Goal: Task Accomplishment & Management: Use online tool/utility

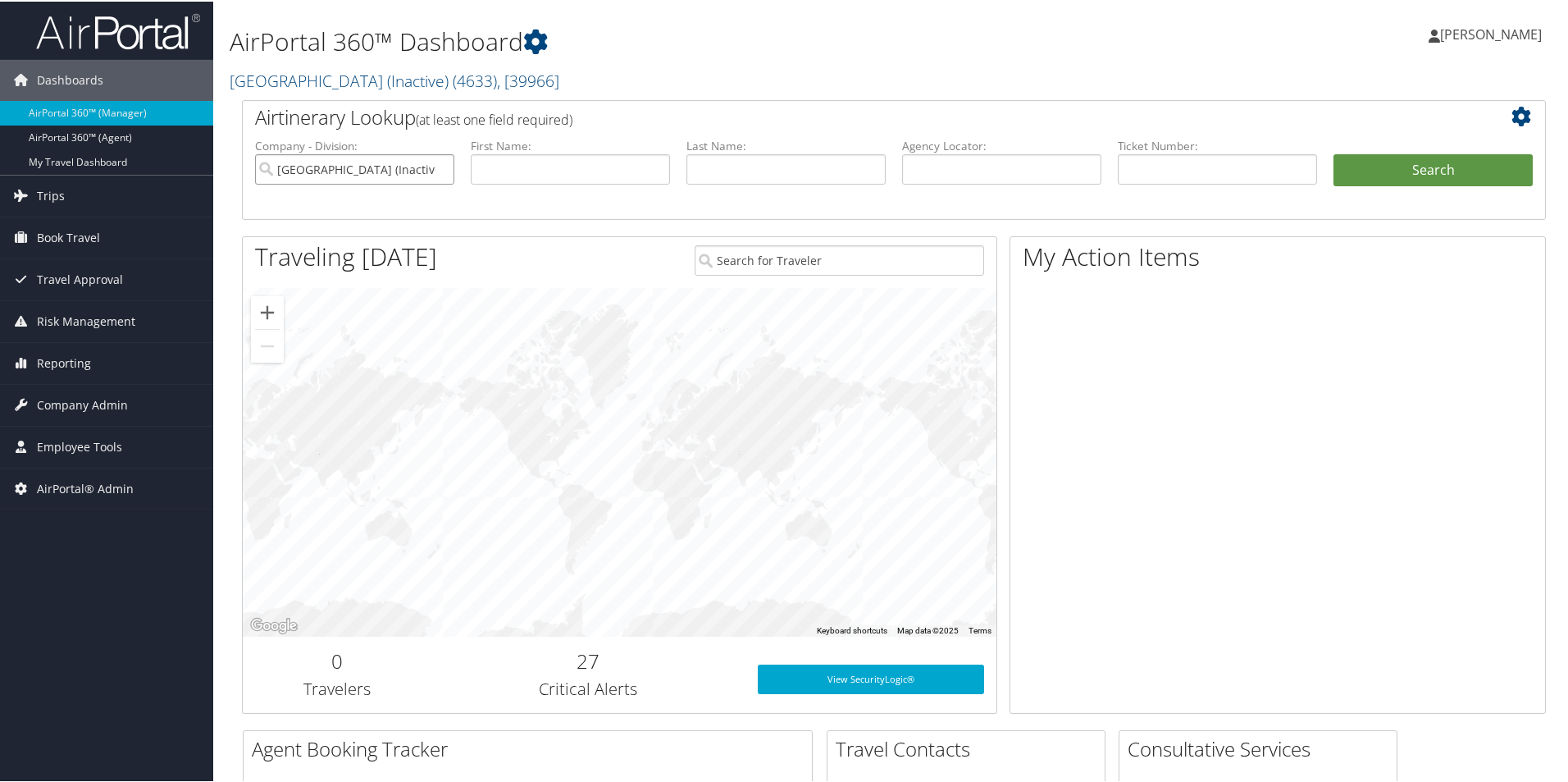
click at [444, 167] on input "[GEOGRAPHIC_DATA] (Inactive)" at bounding box center [355, 167] width 199 height 30
click at [913, 172] on input "text" at bounding box center [1002, 167] width 199 height 30
type input "d"
type input "DDDR4J"
click at [1333, 152] on button "Search" at bounding box center [1433, 169] width 199 height 33
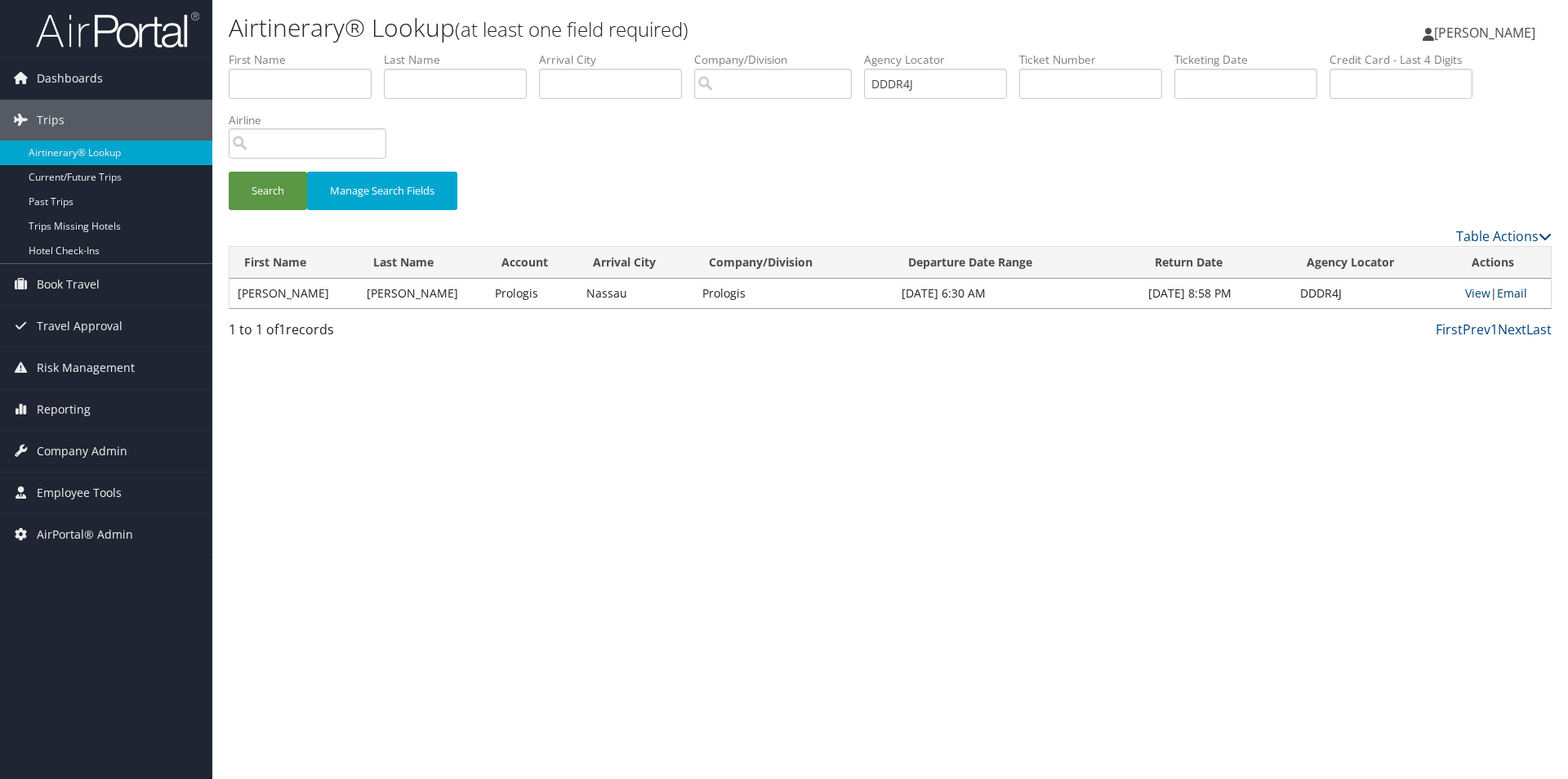
click at [1507, 292] on link "Email" at bounding box center [1511, 292] width 30 height 15
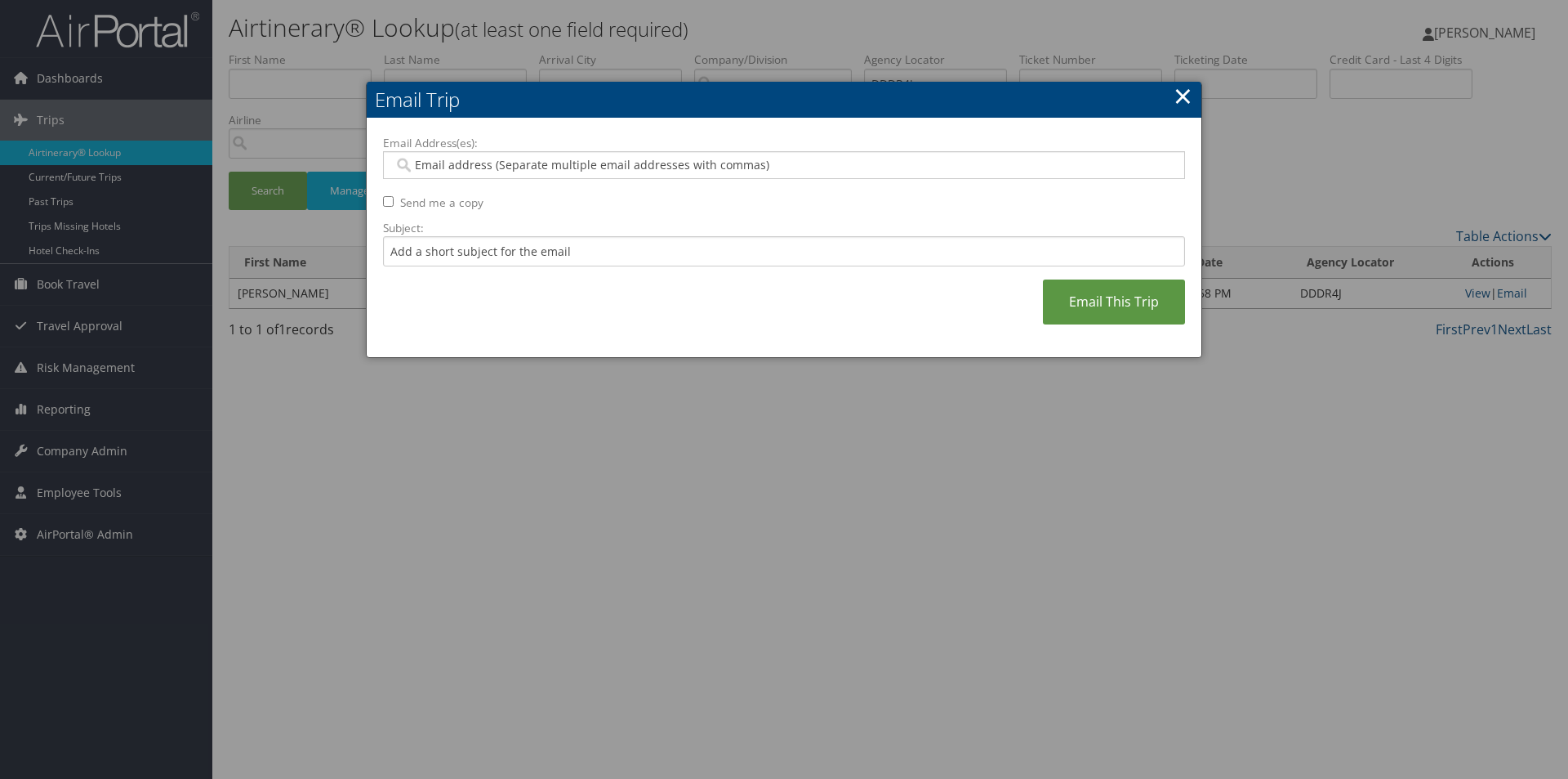
type input "S"
click at [592, 162] on input "S" at bounding box center [783, 165] width 779 height 16
type input "A"
type input "SA"
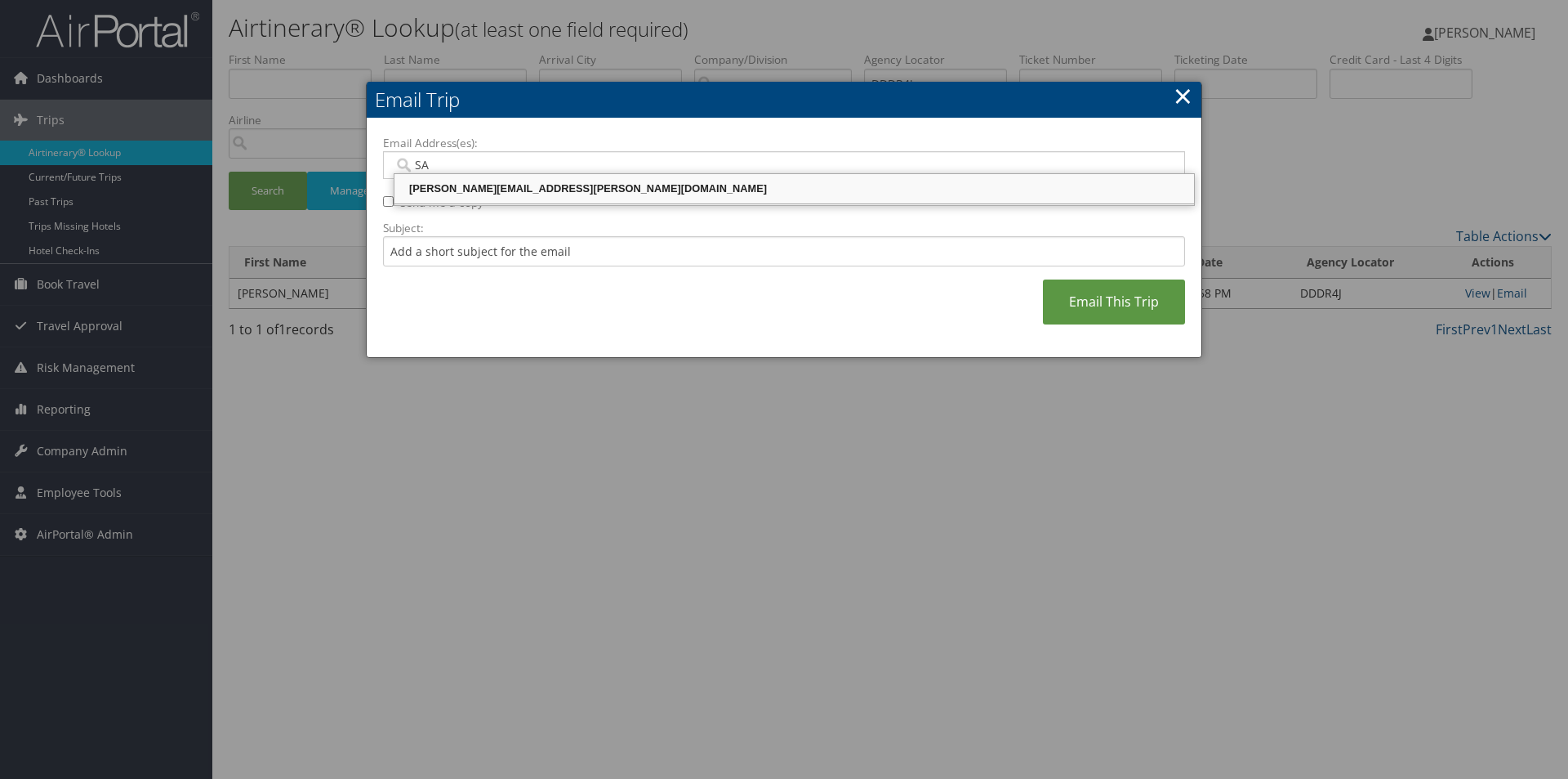
drag, startPoint x: 523, startPoint y: 185, endPoint x: 568, endPoint y: 182, distance: 45.1
click at [526, 185] on div "SANDY.TABRON@CBTRAVEL.COM" at bounding box center [794, 189] width 795 height 16
type input "SANDY.TABRON@CBTRAVEL.COM"
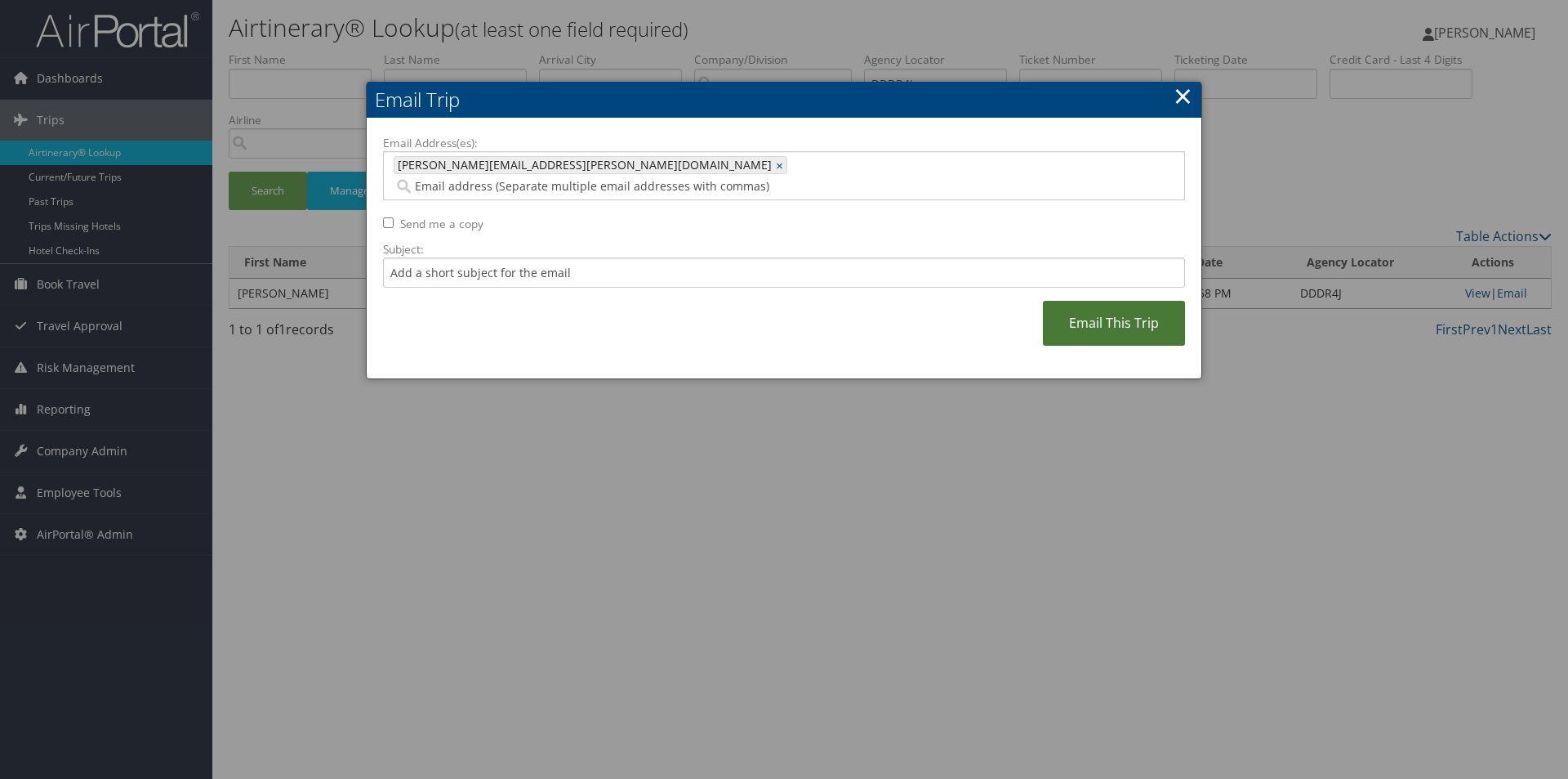
click at [1088, 301] on link "Email This Trip" at bounding box center [1114, 323] width 143 height 45
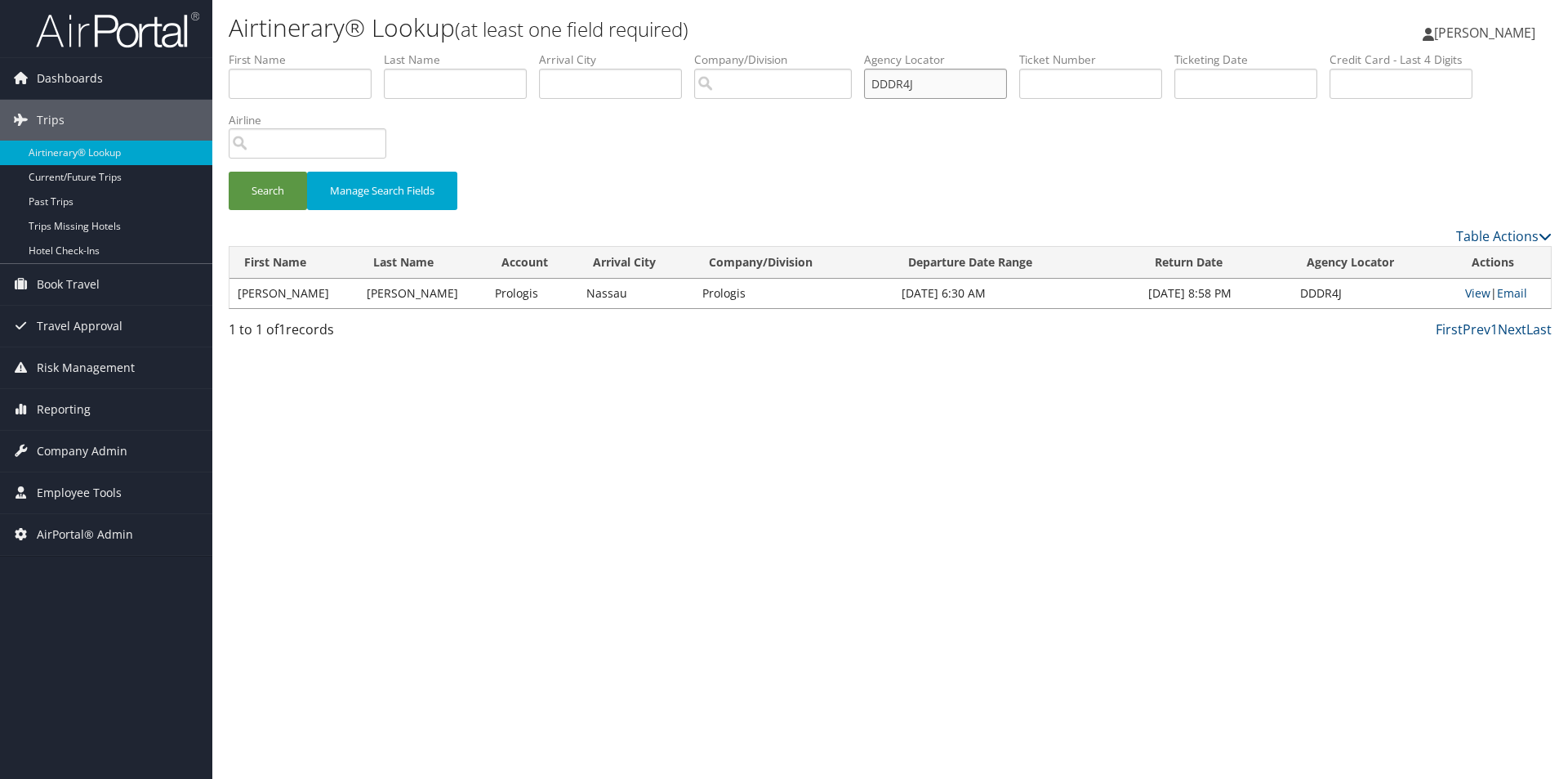
drag, startPoint x: 947, startPoint y: 83, endPoint x: 853, endPoint y: 77, distance: 94.2
click at [853, 51] on ul "First Name Last Name Departure City Arrival City Company/Division Airport/City …" at bounding box center [890, 51] width 1323 height 0
click at [920, 75] on input "text" at bounding box center [936, 83] width 143 height 30
type input "DFH7K3"
click at [228, 172] on button "Search" at bounding box center [267, 190] width 78 height 39
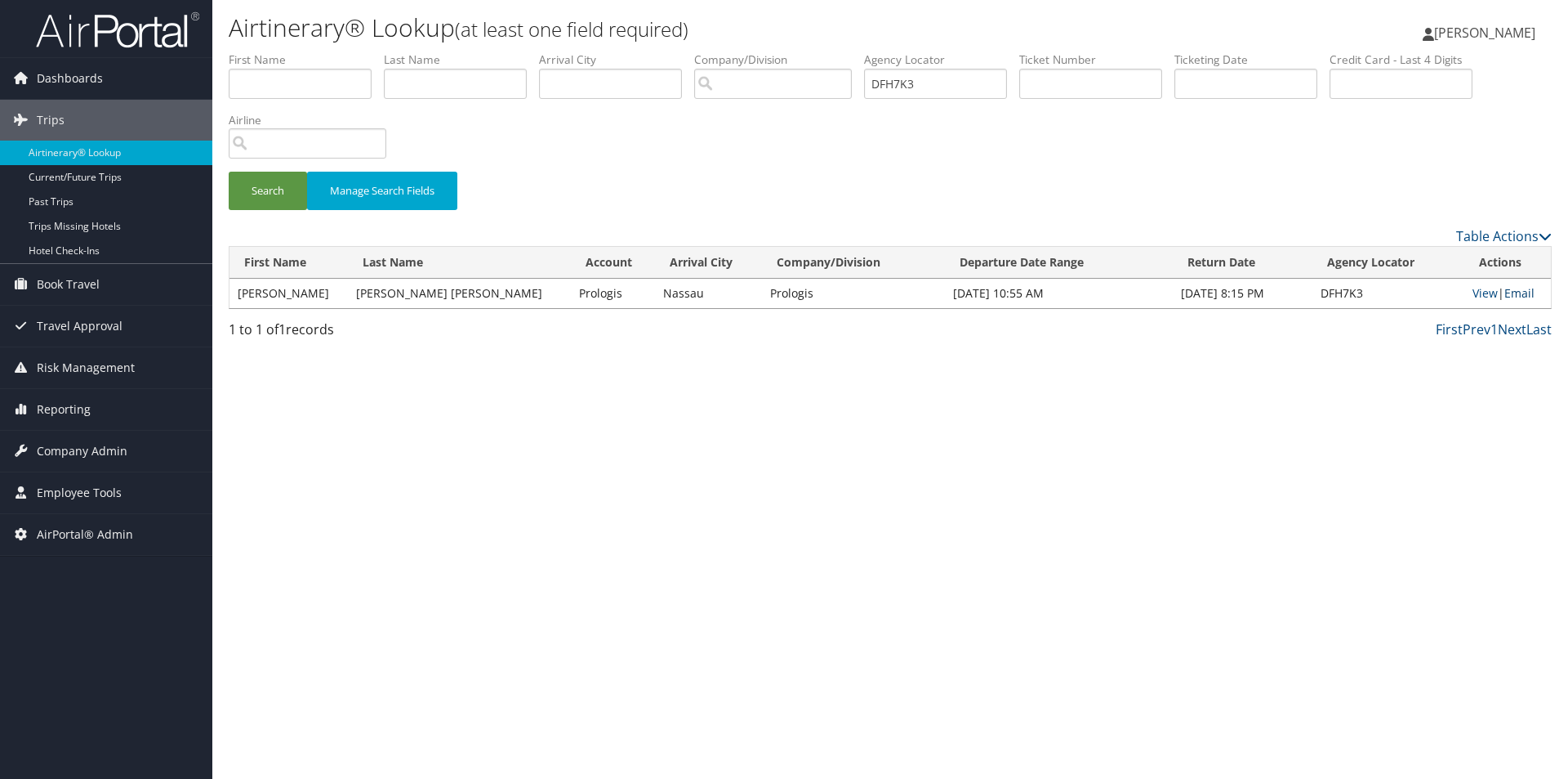
click at [1515, 292] on link "Email" at bounding box center [1518, 292] width 30 height 15
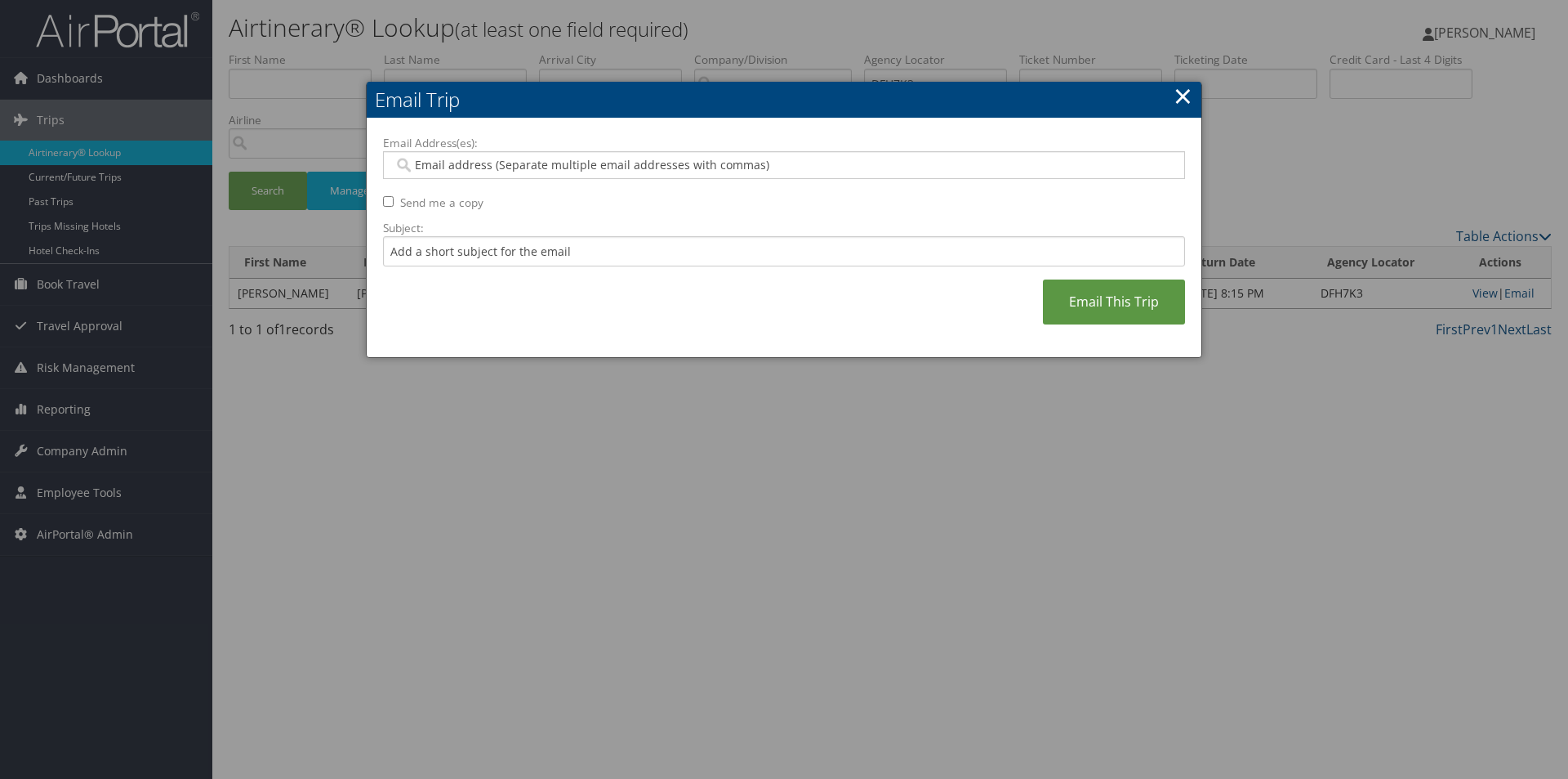
click at [495, 167] on input "Email Address(es):" at bounding box center [783, 165] width 779 height 16
type input "SA"
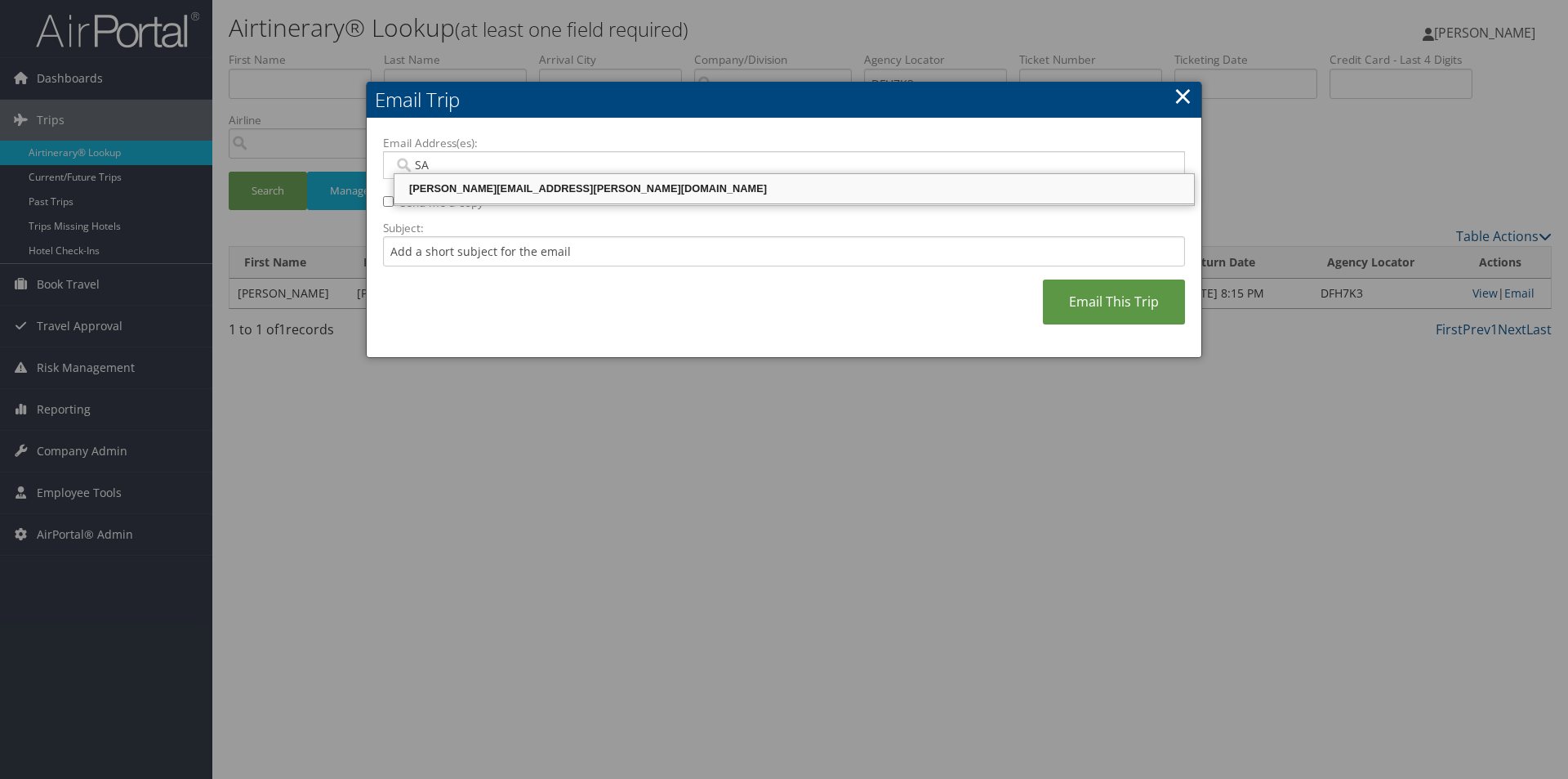
click at [482, 190] on div "SANDY.TABRON@CBTRAVEL.COM" at bounding box center [794, 189] width 795 height 16
type input "SANDY.TABRON@CBTRAVEL.COM"
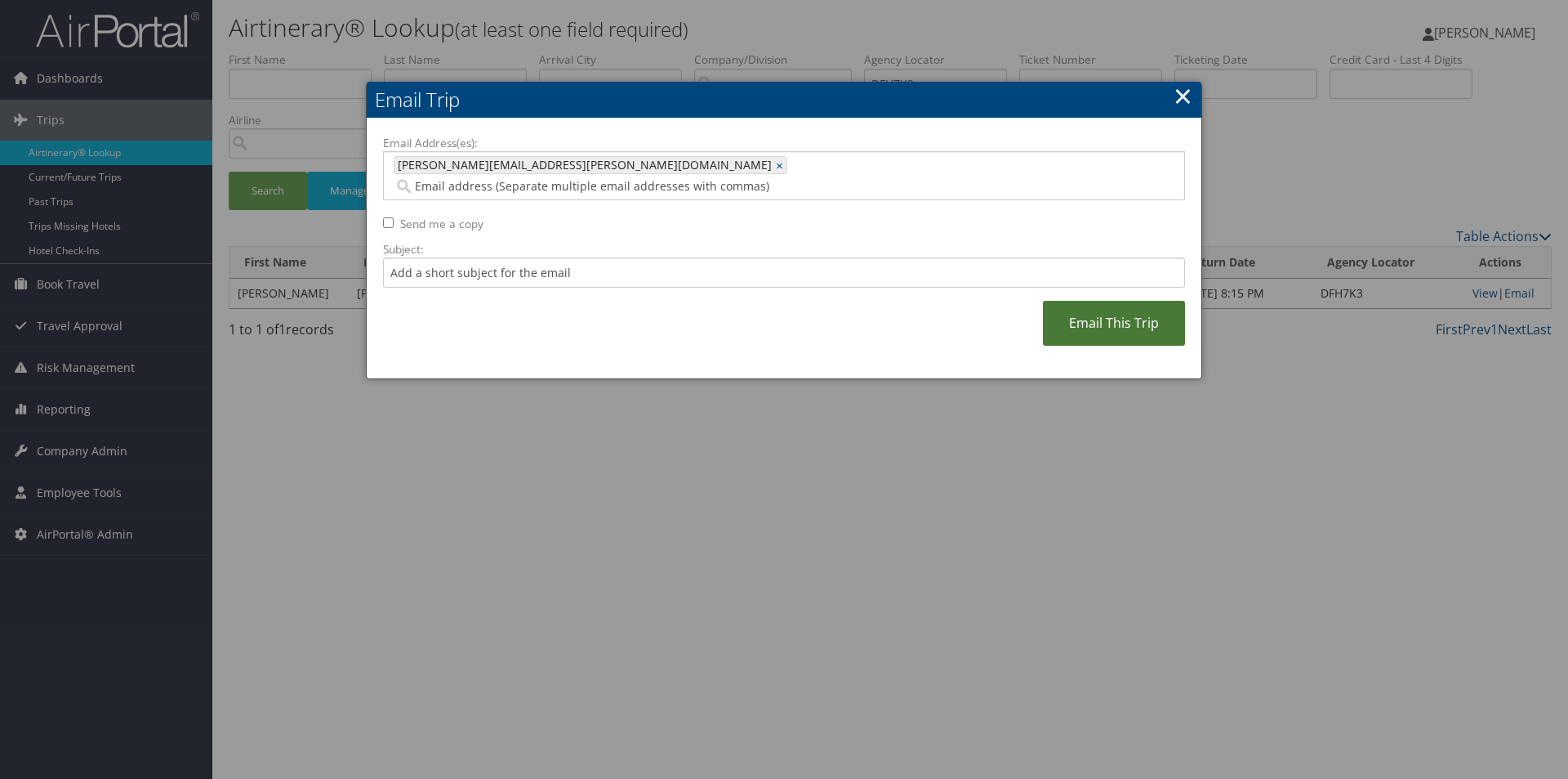
click at [1114, 301] on link "Email This Trip" at bounding box center [1114, 323] width 143 height 45
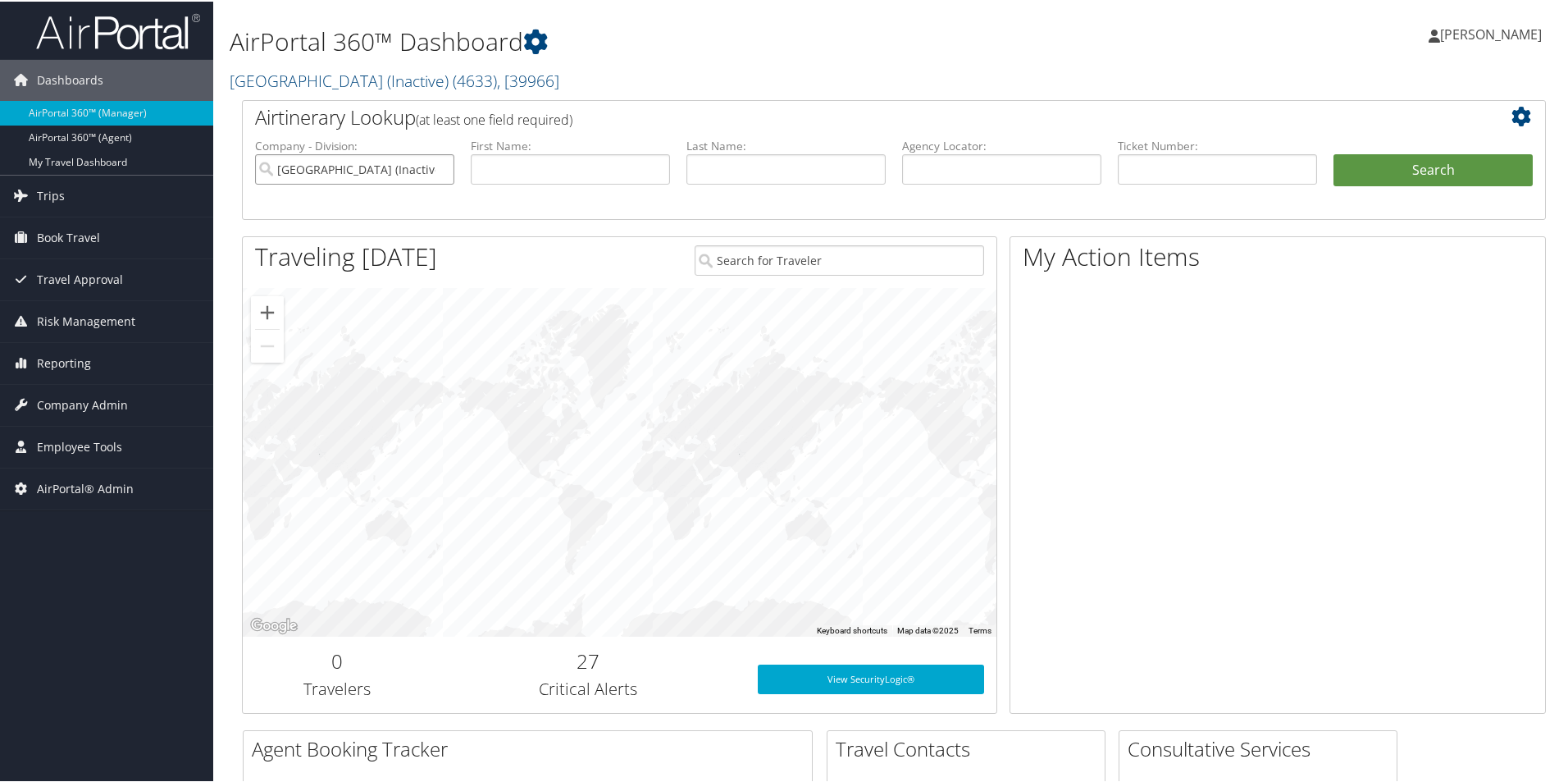
click at [441, 168] on input "[GEOGRAPHIC_DATA] (Inactive)" at bounding box center [355, 167] width 199 height 30
click at [936, 160] on input "text" at bounding box center [1002, 167] width 199 height 30
type input "DFH7K3"
click at [1333, 152] on button "Search" at bounding box center [1433, 169] width 199 height 33
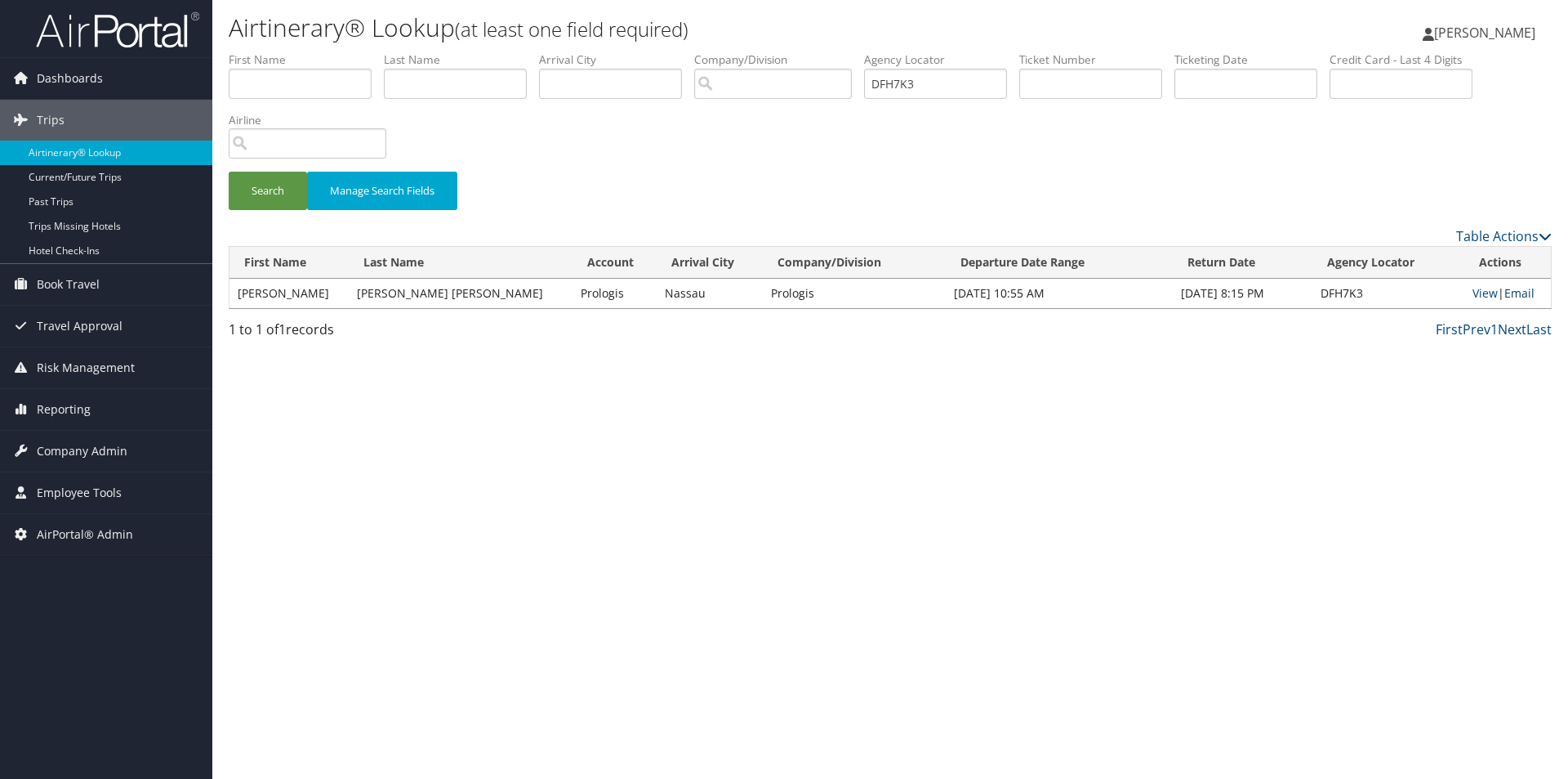
click at [1505, 289] on link "Email" at bounding box center [1518, 292] width 30 height 15
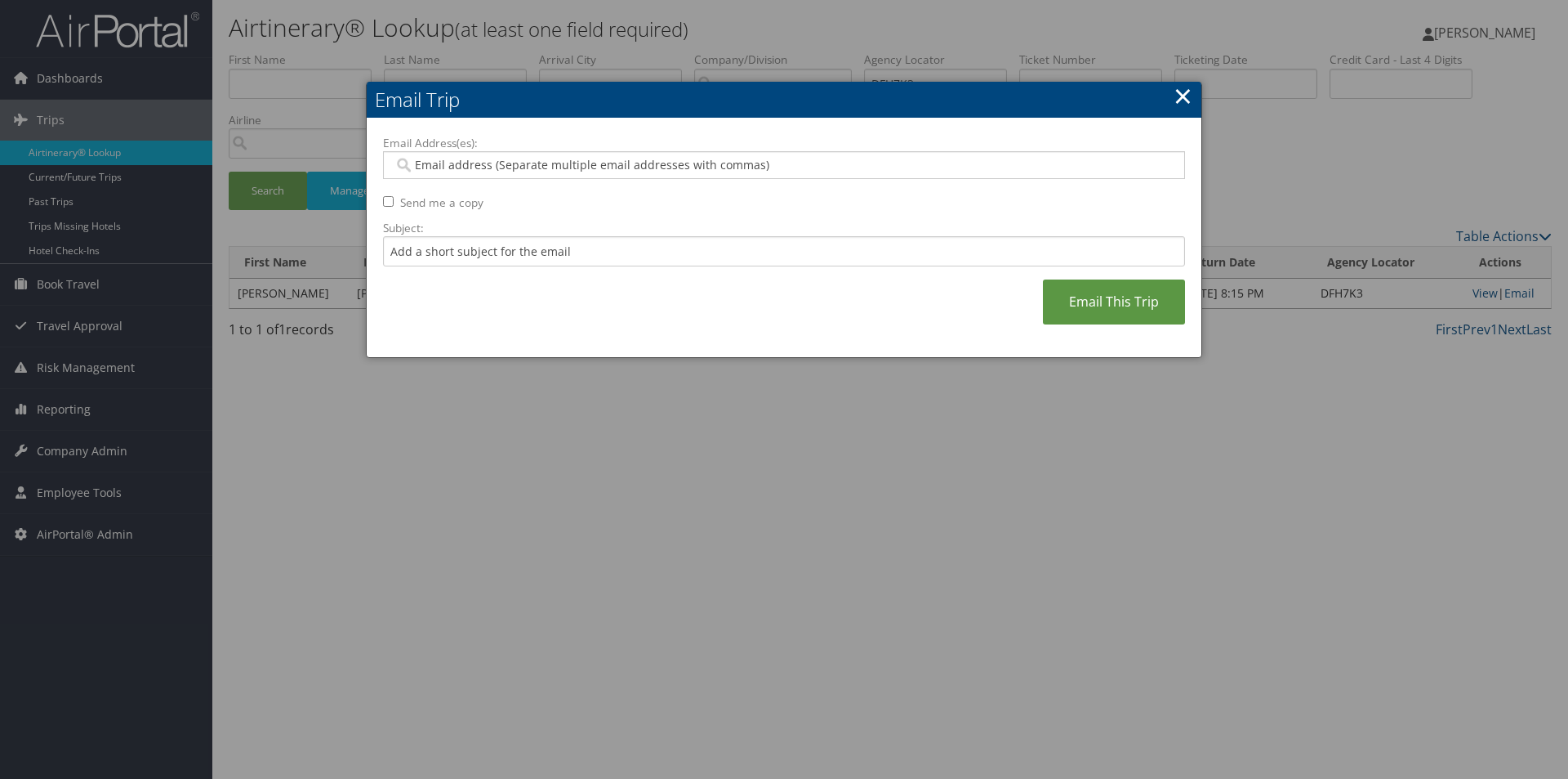
click at [619, 171] on input "Email Address(es):" at bounding box center [783, 165] width 779 height 16
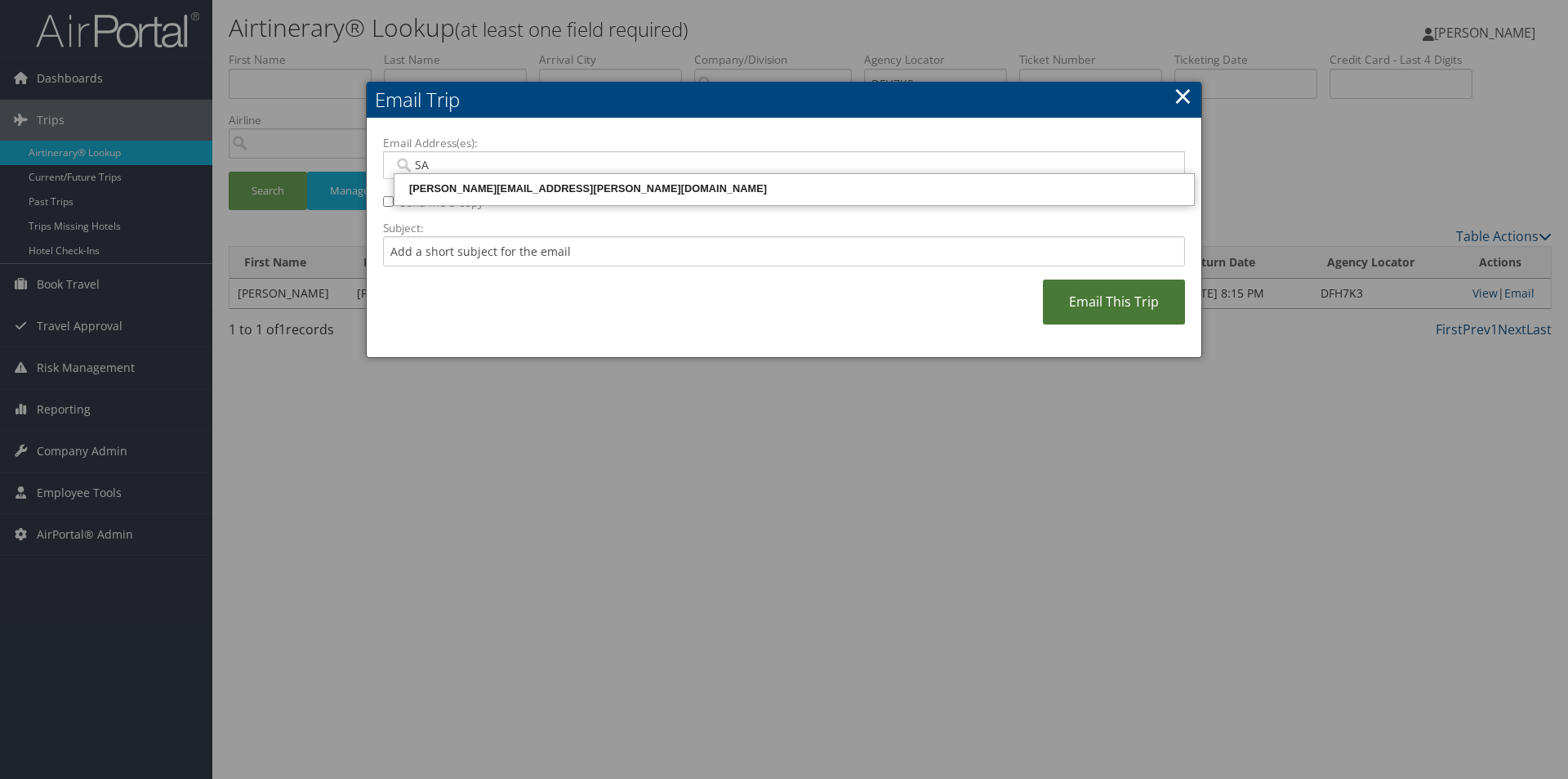
type input "SA"
click at [1097, 293] on link "Email This Trip" at bounding box center [1114, 302] width 143 height 45
